Goal: Consume media (video, audio)

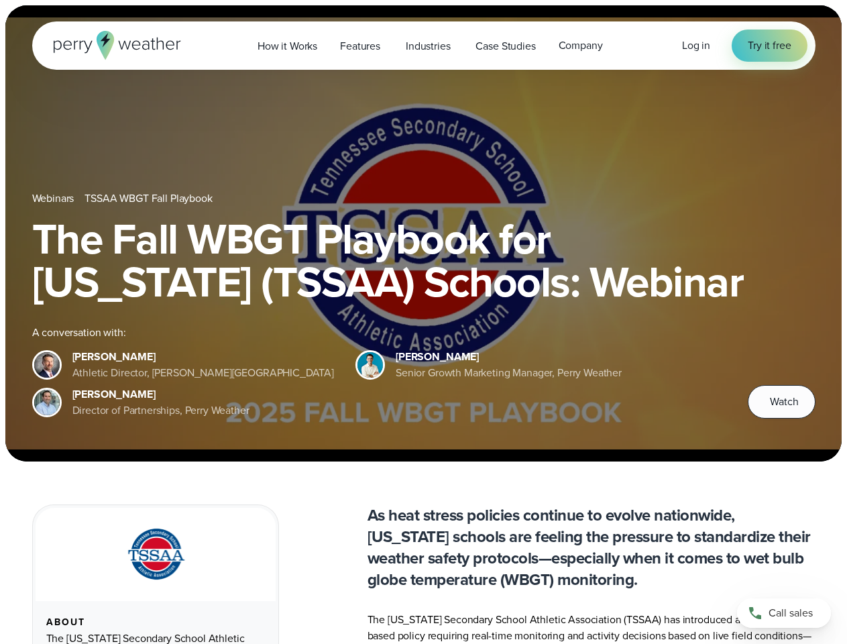
click at [423, 322] on div "The Fall WBGT Playbook for [US_STATE] (TSSAA) Schools: Webinar A conversation w…" at bounding box center [424, 317] width 784 height 201
click at [423, 46] on span "Industries" at bounding box center [428, 46] width 44 height 16
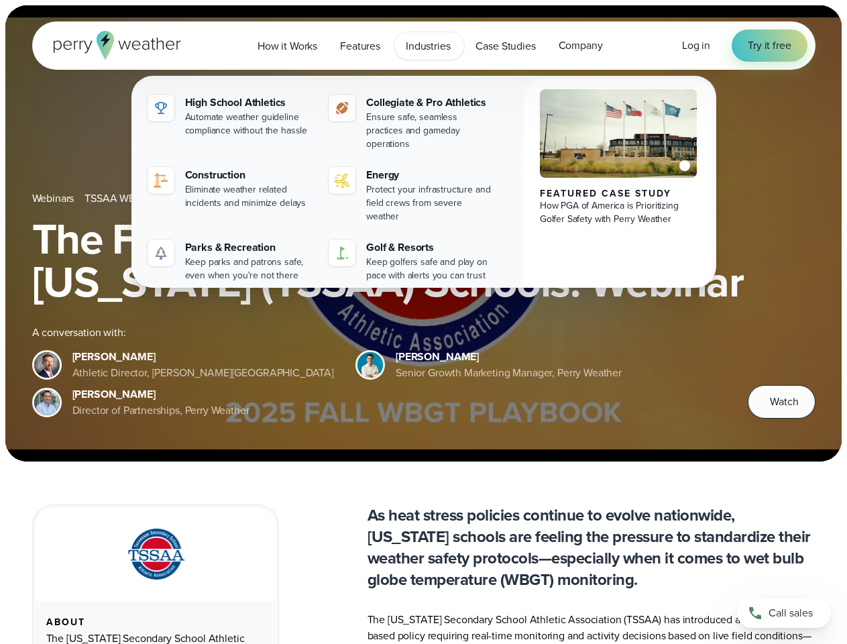
click at [423, 233] on h1 "The Fall WBGT Playbook for [US_STATE] (TSSAA) Schools: Webinar" at bounding box center [424, 260] width 784 height 86
click at [150, 199] on link "TSSAA WBGT Fall Playbook" at bounding box center [148, 199] width 127 height 16
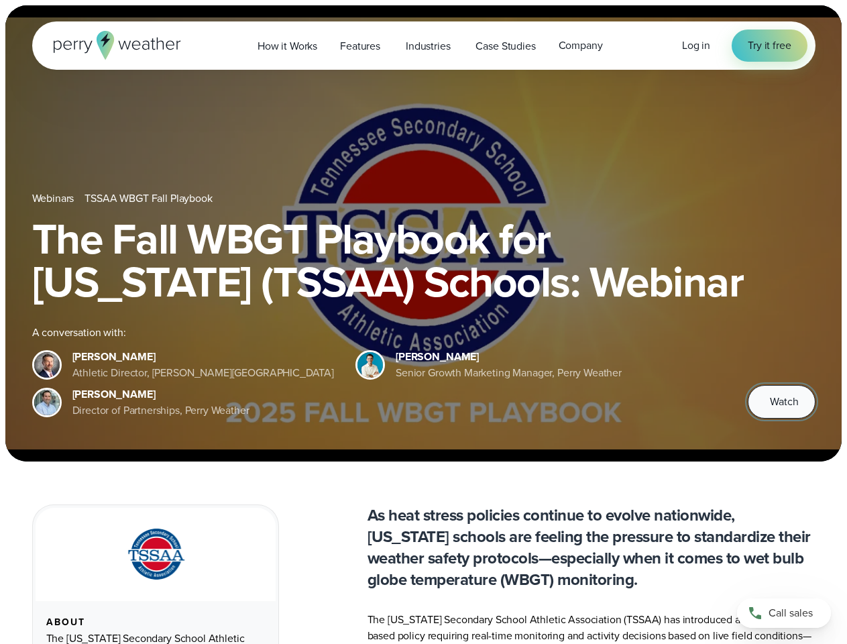
click at [782, 402] on span "Watch" at bounding box center [784, 402] width 28 height 16
